Goal: Task Accomplishment & Management: Manage account settings

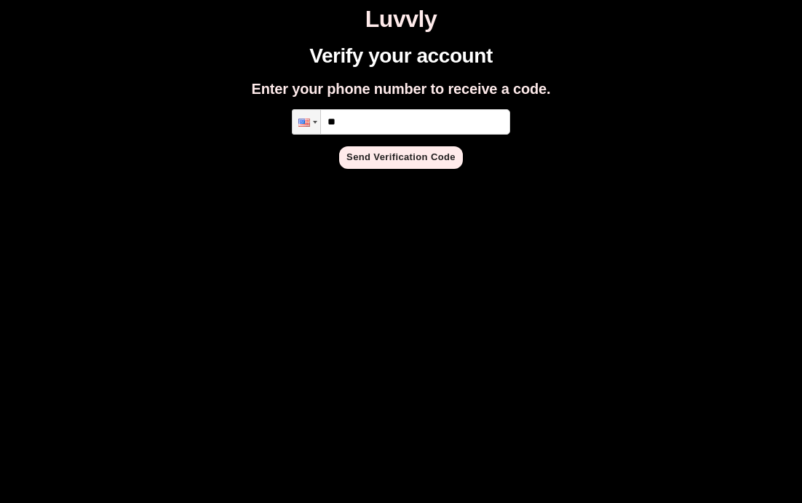
click at [422, 115] on input "**" at bounding box center [401, 121] width 218 height 25
type input "**********"
click at [413, 167] on button "Send Verification Code" at bounding box center [401, 157] width 124 height 23
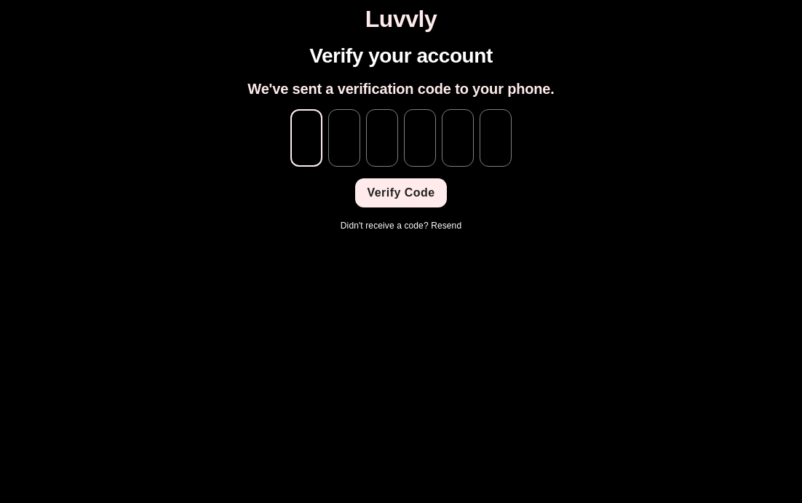
paste input "*"
type input "*"
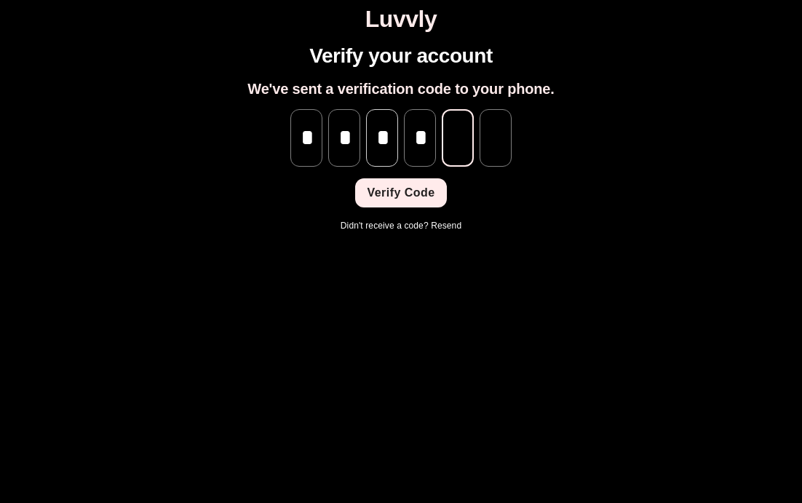
type input "*"
click at [402, 194] on button "Verify Code" at bounding box center [400, 192] width 91 height 29
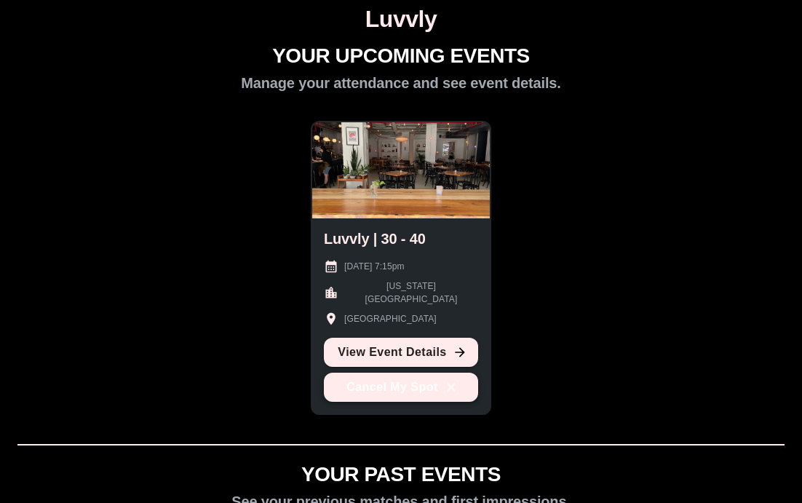
click at [416, 386] on button "Cancel My Spot" at bounding box center [401, 387] width 154 height 29
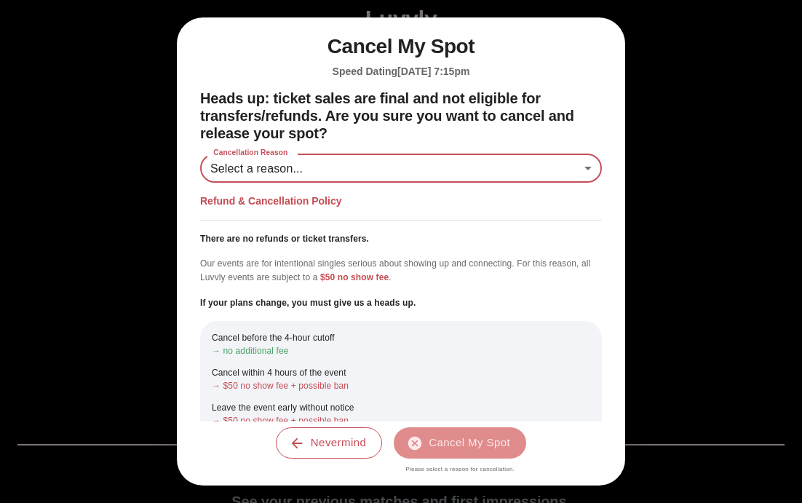
click at [470, 151] on div "Heads up: ticket sales are final and not eligible for transfers/refunds. Are yo…" at bounding box center [401, 283] width 402 height 387
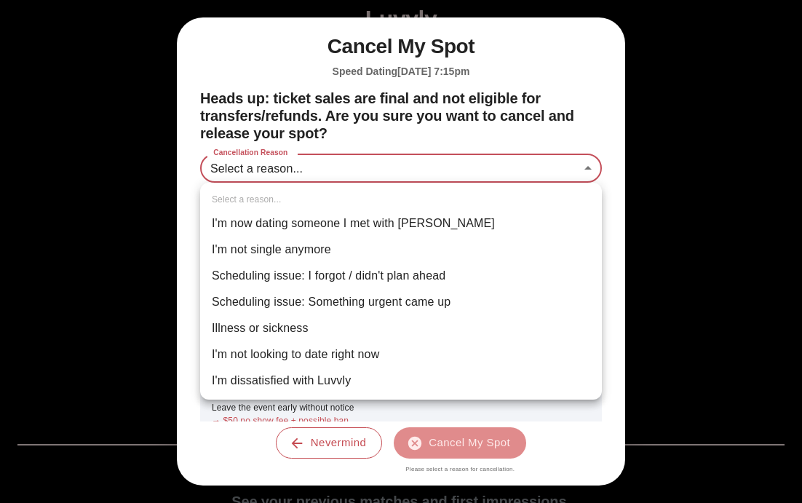
click at [466, 165] on body "Luvvly YOUR UPCOMING EVENTS Manage your attendance and see event details. Luvvl…" at bounding box center [401, 485] width 791 height 958
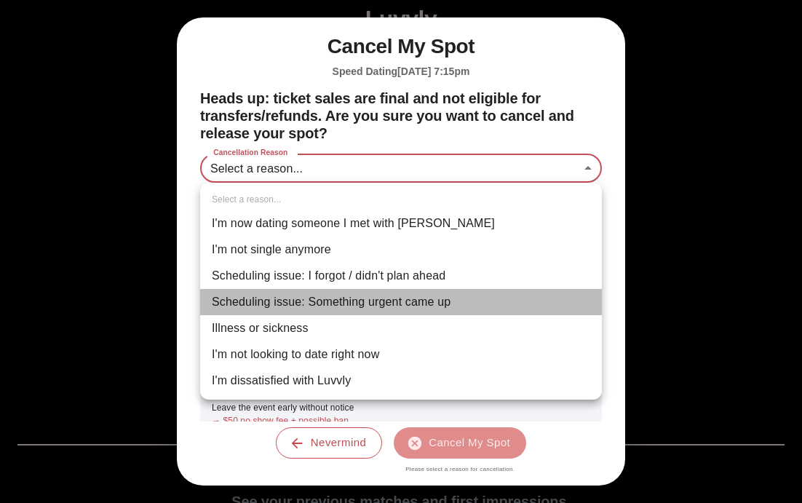
click at [443, 299] on li "Scheduling issue: Something urgent came up" at bounding box center [401, 302] width 402 height 26
type input "**********"
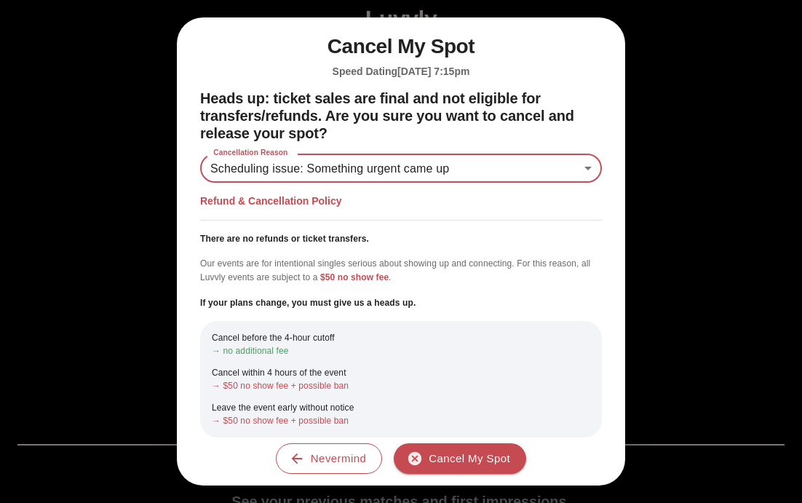
scroll to position [55, 0]
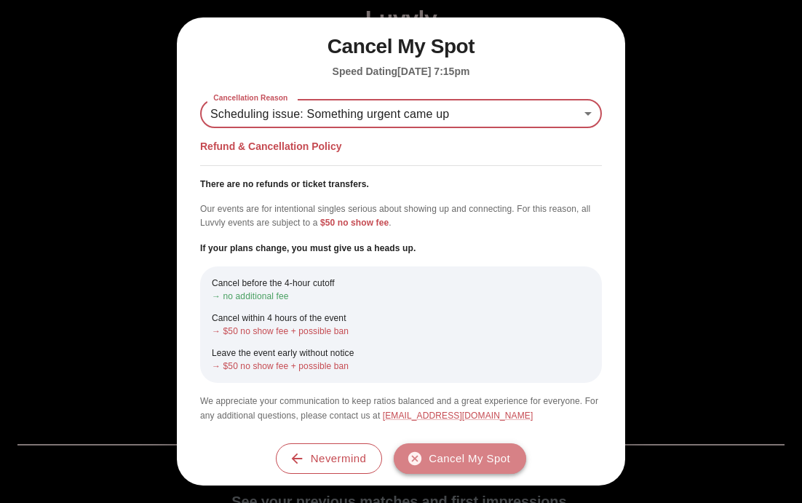
click at [448, 446] on button "Cancel My Spot" at bounding box center [460, 458] width 133 height 31
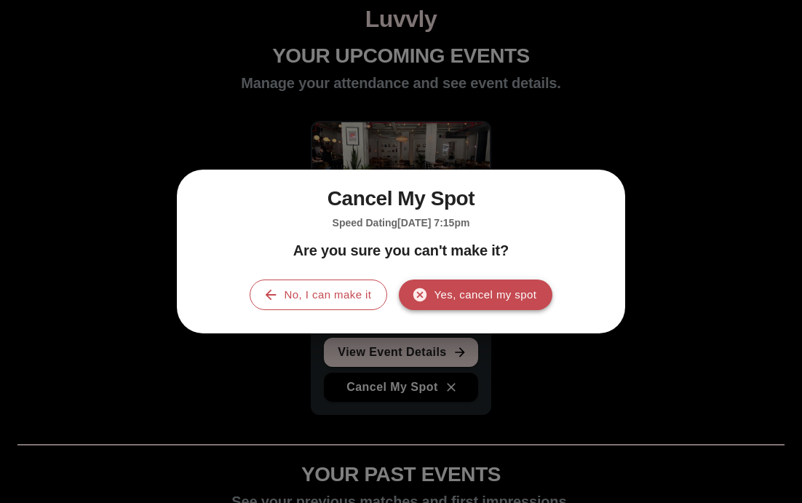
click at [489, 299] on button "Yes, cancel my spot" at bounding box center [476, 295] width 154 height 31
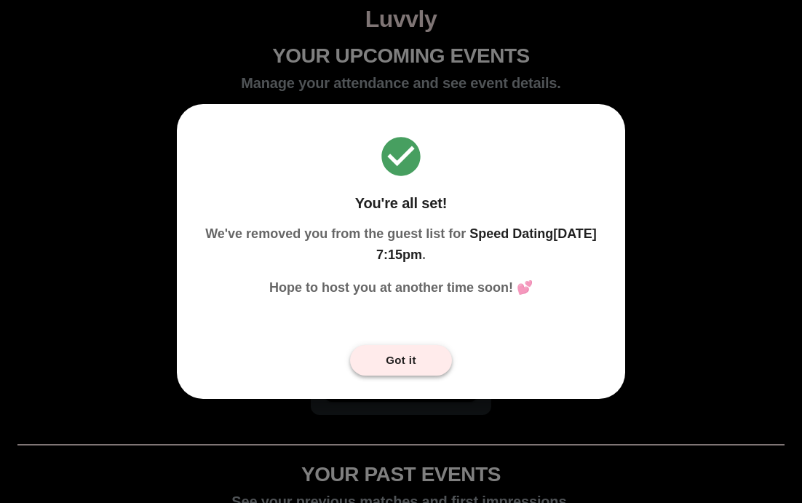
click at [427, 349] on button "Got it" at bounding box center [401, 360] width 102 height 31
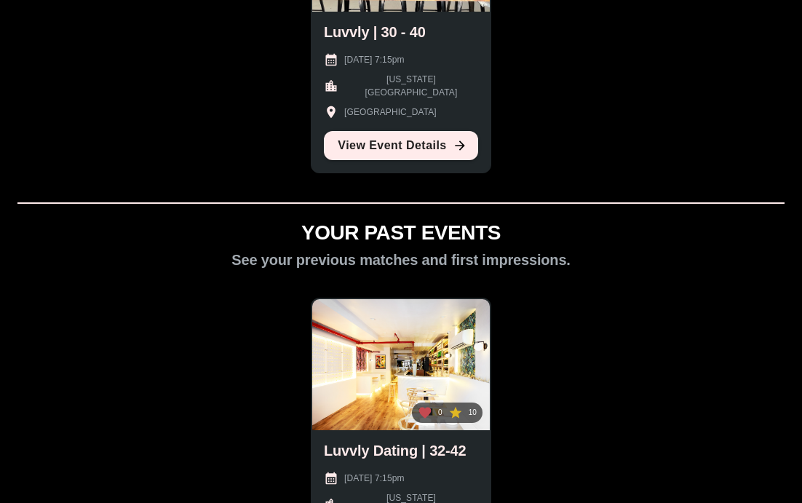
scroll to position [466, 0]
